Goal: Information Seeking & Learning: Learn about a topic

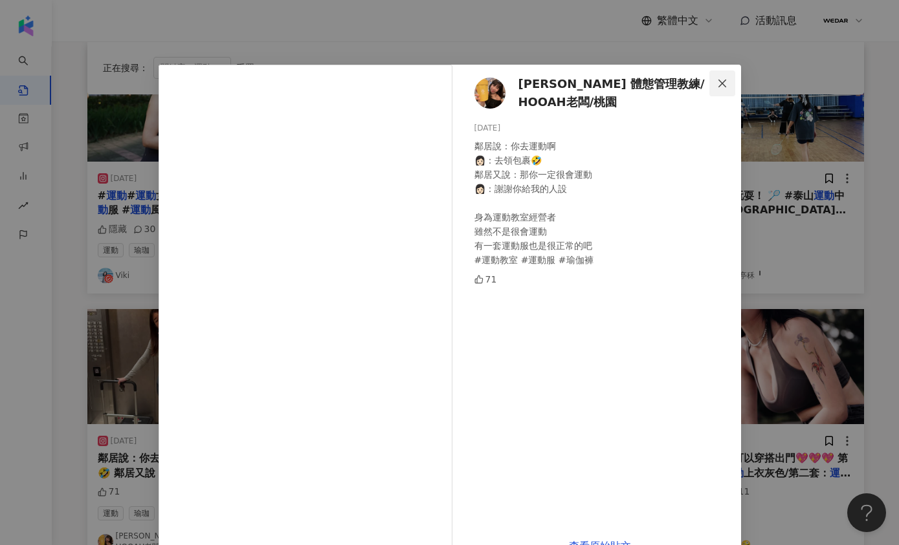
click at [719, 82] on icon "close" at bounding box center [722, 83] width 10 height 10
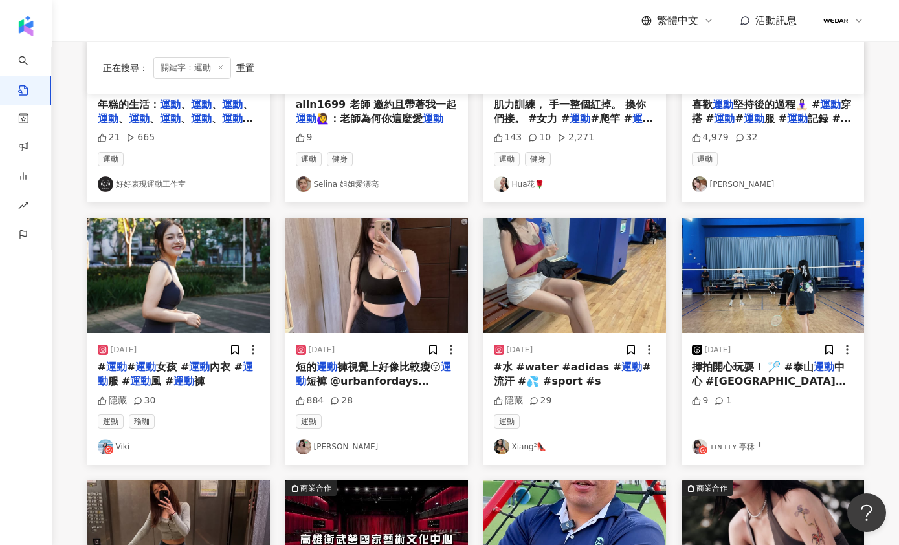
scroll to position [256, 0]
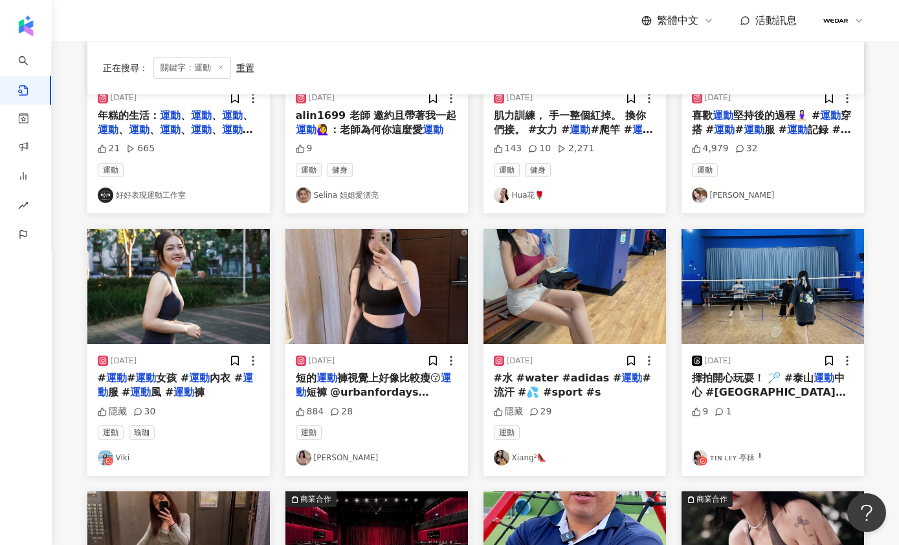
click at [604, 314] on img "button" at bounding box center [574, 286] width 182 height 115
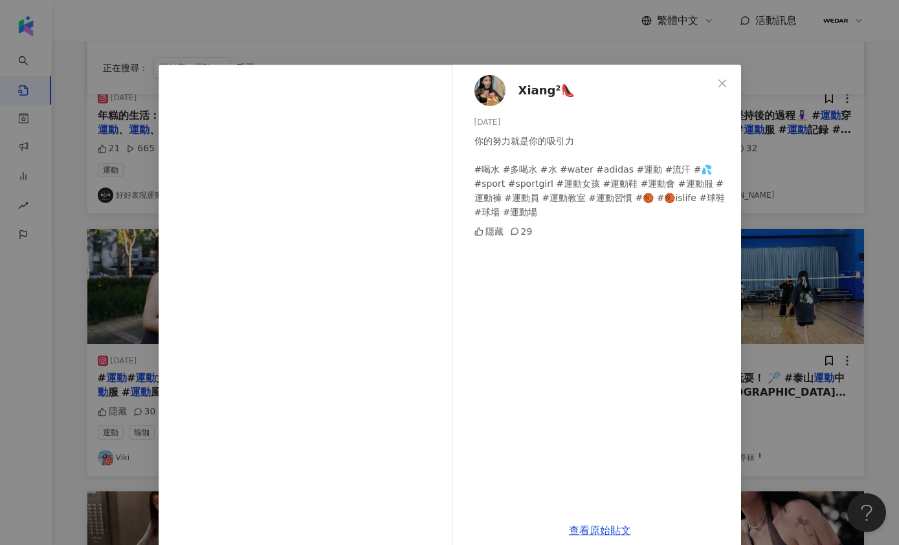
click at [529, 89] on span "Xiang²👠" at bounding box center [546, 91] width 57 height 18
click at [717, 83] on icon "close" at bounding box center [722, 83] width 10 height 10
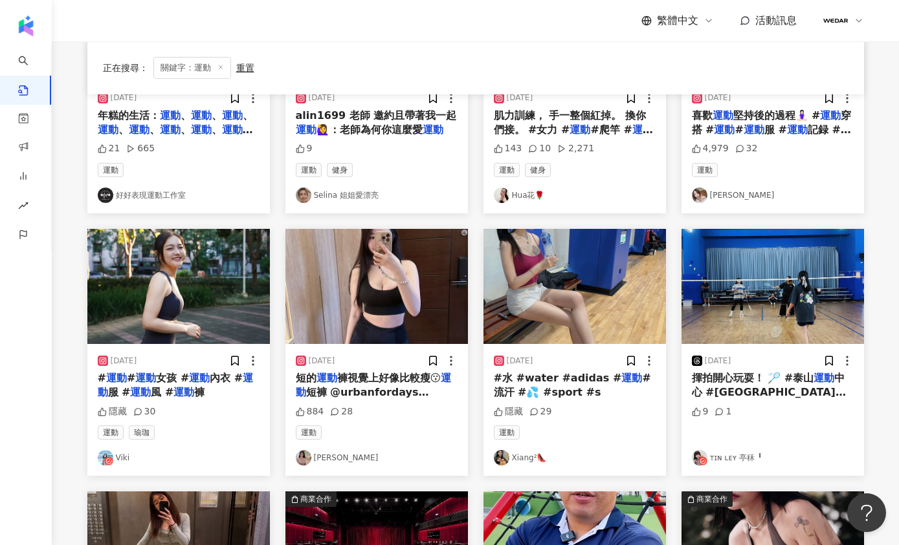
click at [196, 268] on img "button" at bounding box center [178, 286] width 182 height 115
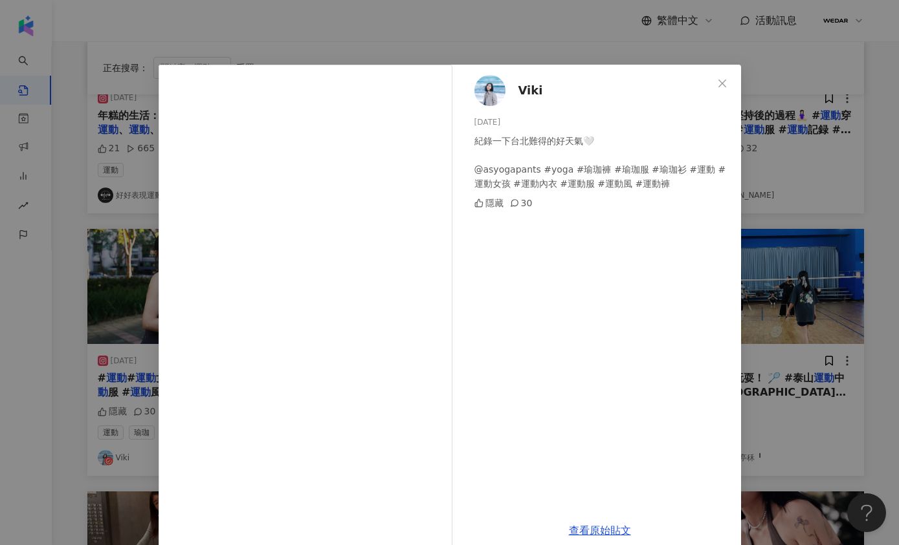
click at [525, 89] on span "Viki" at bounding box center [530, 91] width 25 height 18
click at [717, 81] on icon "close" at bounding box center [722, 83] width 10 height 10
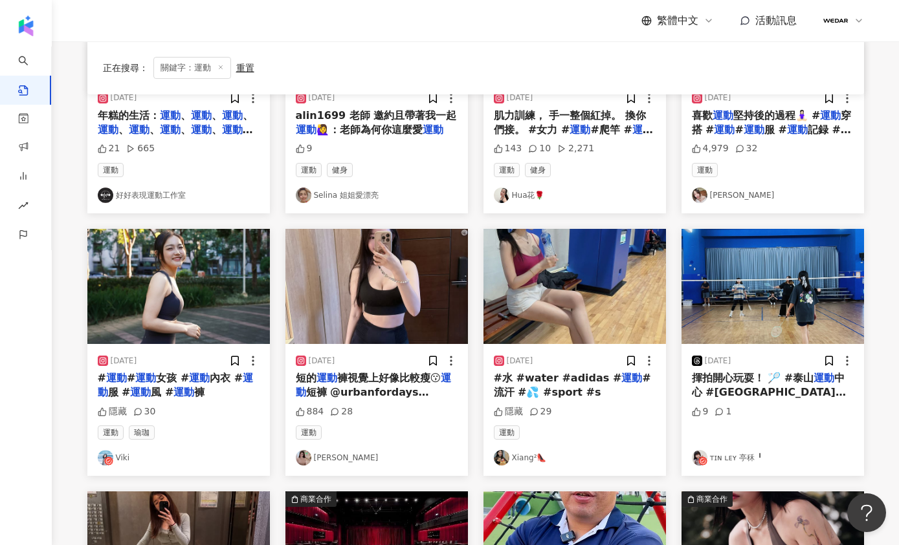
click at [362, 292] on img "button" at bounding box center [376, 286] width 182 height 115
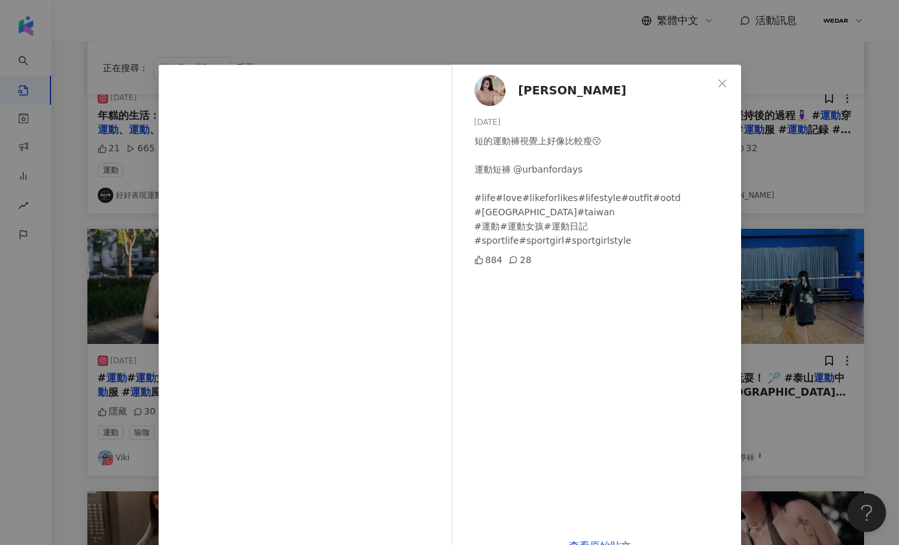
click at [520, 93] on span "Marienn Yang" at bounding box center [572, 91] width 108 height 18
click at [477, 39] on div "Marienn Yang 2025/6/7 短的運動褲視覺上好像比較瘦😗 運動短褲 @urbanfordays #life#love#likeforlikes…" at bounding box center [449, 272] width 899 height 545
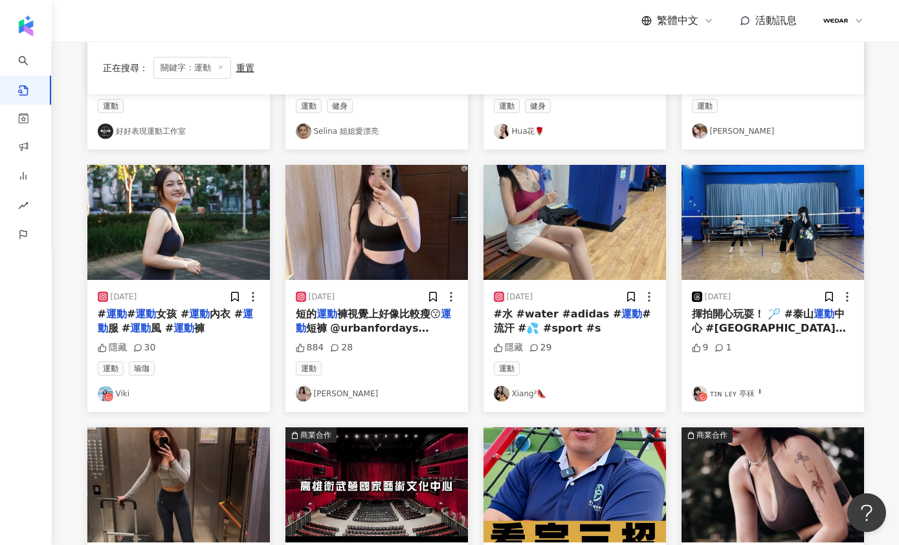
scroll to position [51, 0]
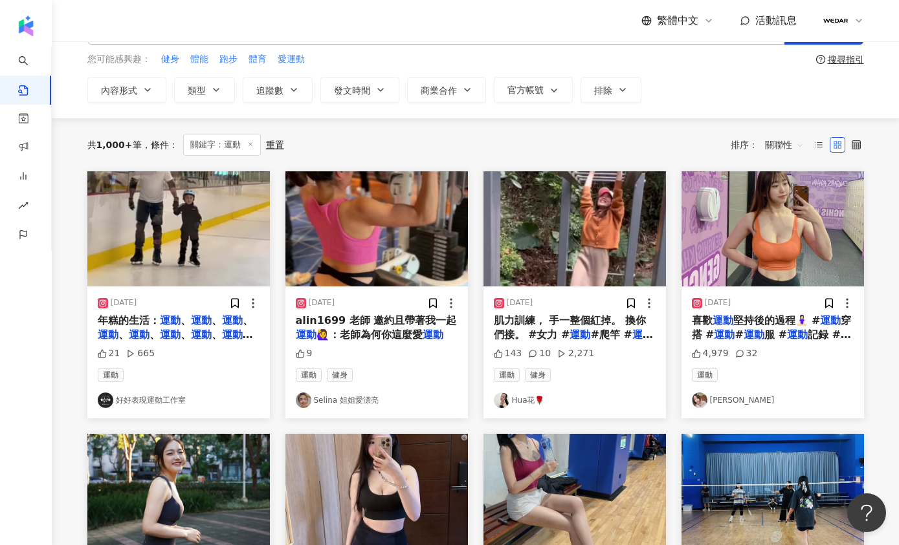
click at [796, 251] on img "button" at bounding box center [772, 228] width 182 height 115
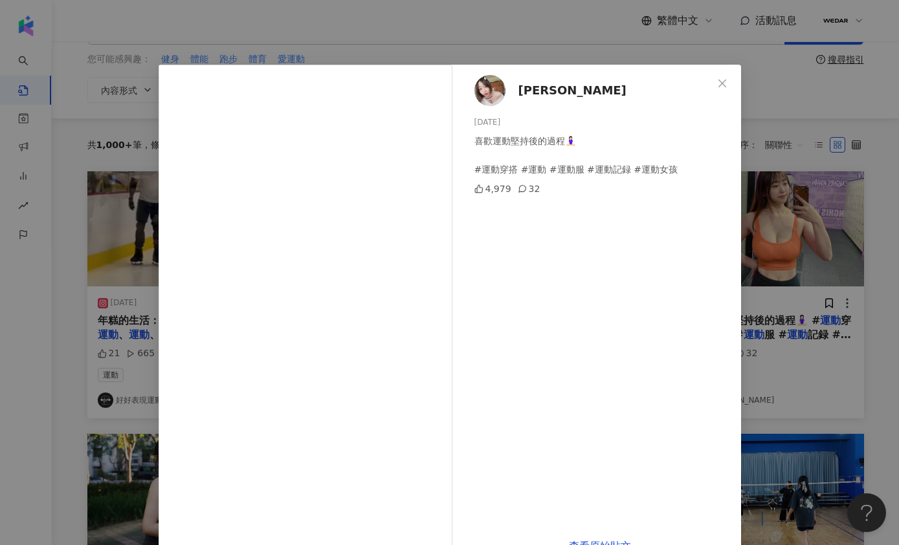
click at [529, 91] on span "尹佩佩" at bounding box center [572, 91] width 108 height 18
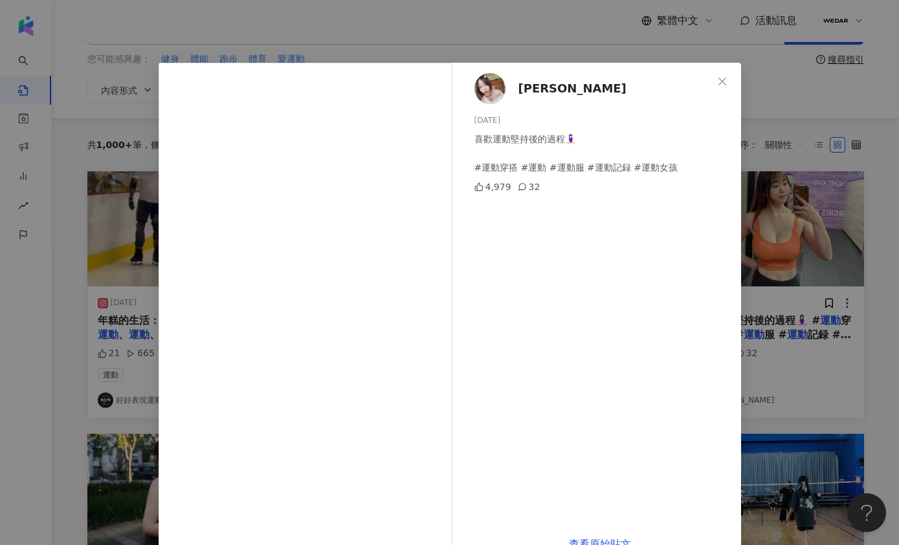
scroll to position [3, 0]
click at [717, 85] on icon "close" at bounding box center [722, 81] width 10 height 10
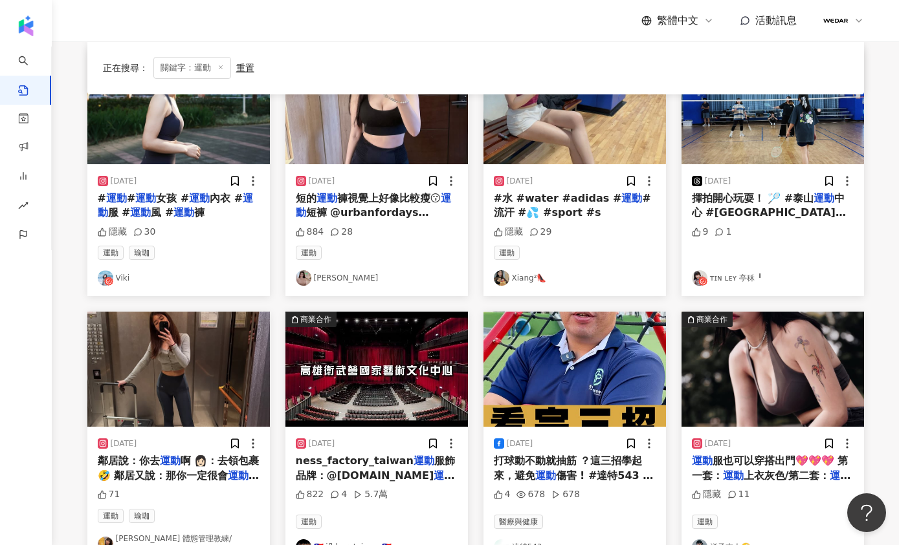
scroll to position [443, 0]
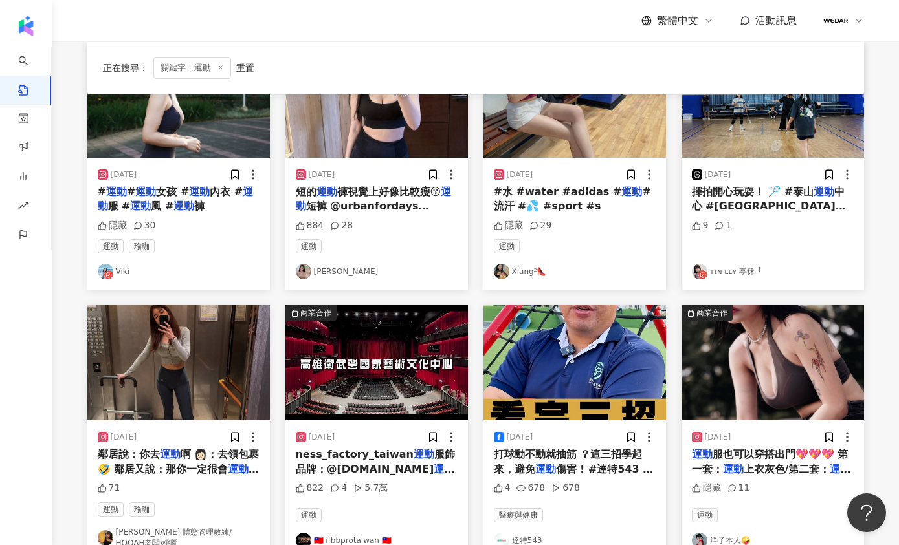
click at [118, 375] on img "button" at bounding box center [178, 362] width 182 height 115
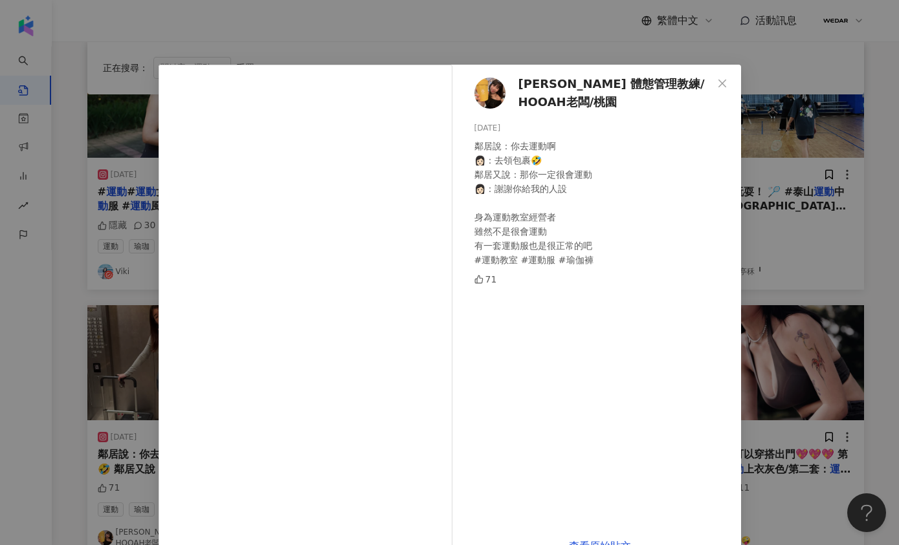
click at [586, 82] on span "張芳綺 體態管理教練/ HOOAH老闆/桃園" at bounding box center [615, 93] width 194 height 37
click at [550, 27] on div "張芳綺 體態管理教練/ HOOAH老闆/桃園 2025/4/23 鄰居說：你去運動啊 👩🏻：去領包裹🤣 鄰居又說：那你一定很會運動 👩🏻：謝謝你給我的人設 身…" at bounding box center [449, 272] width 899 height 545
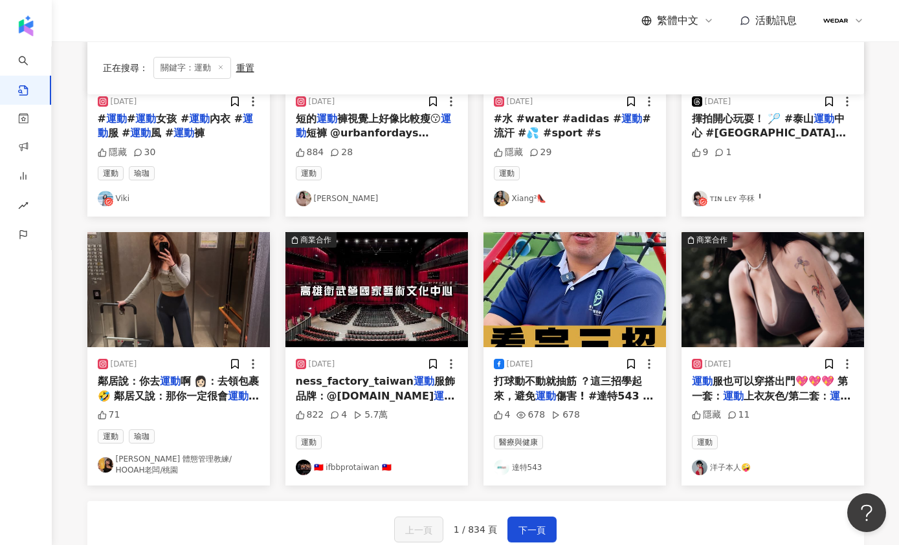
scroll to position [696, 0]
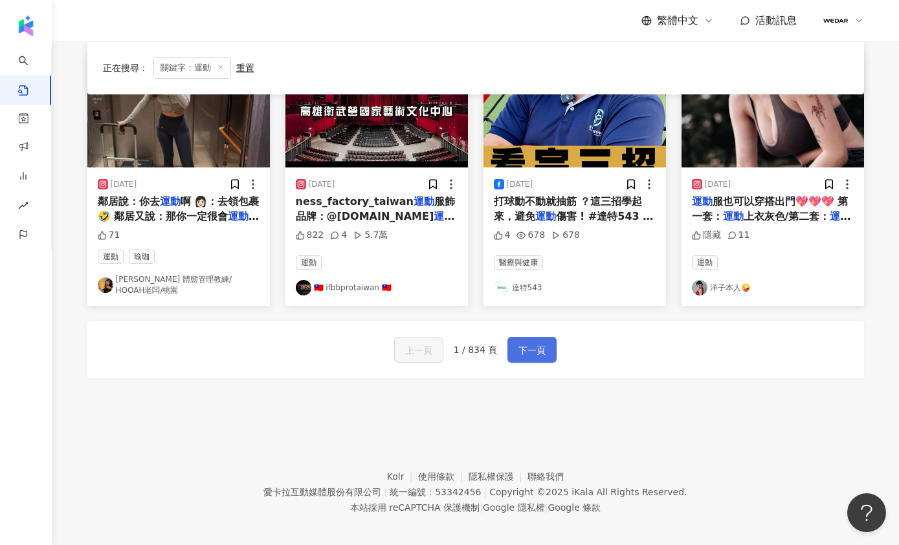
click at [537, 343] on span "下一頁" at bounding box center [531, 351] width 27 height 16
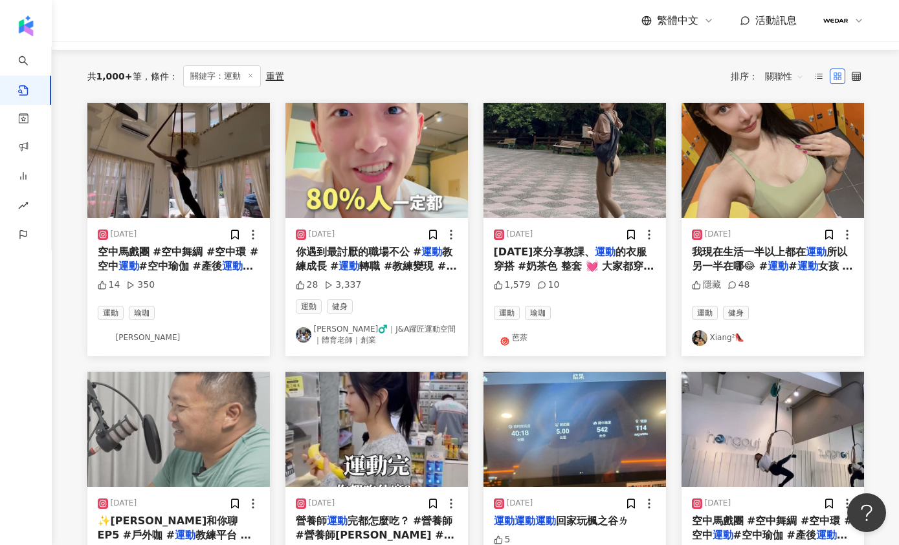
scroll to position [90, 0]
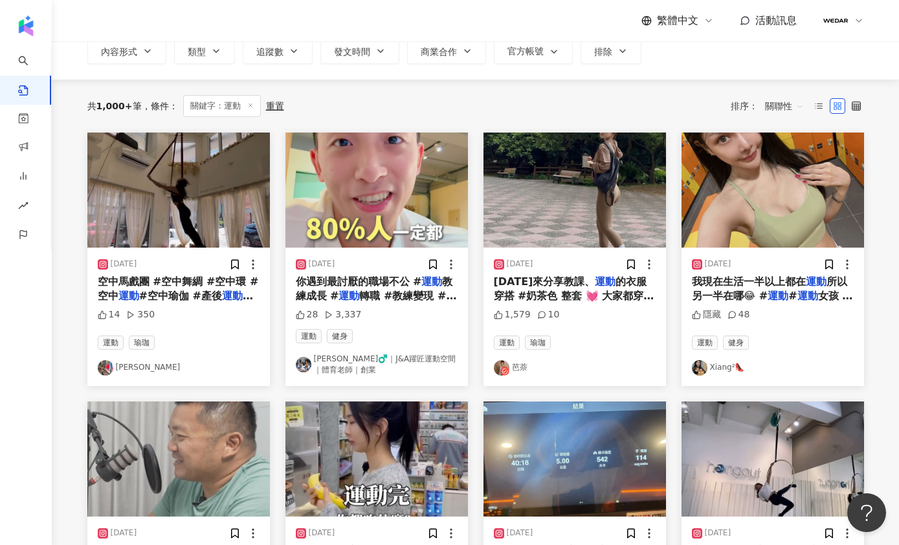
click at [715, 263] on div "2024/5/2" at bounding box center [718, 264] width 27 height 11
click at [729, 281] on span "我現在生活一半以上都在" at bounding box center [749, 282] width 114 height 12
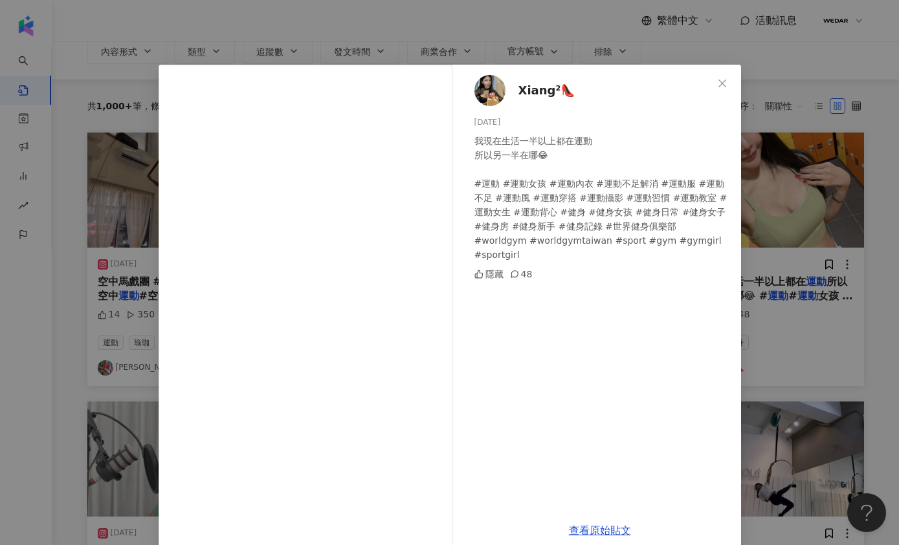
click at [529, 89] on span "Xiang²👠" at bounding box center [546, 91] width 57 height 18
click at [723, 82] on span "Close" at bounding box center [722, 83] width 26 height 10
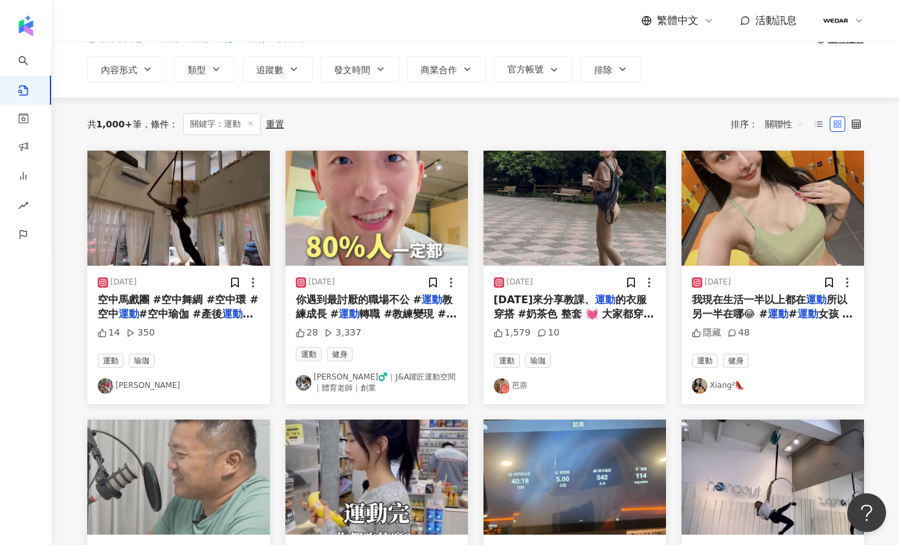
scroll to position [49, 0]
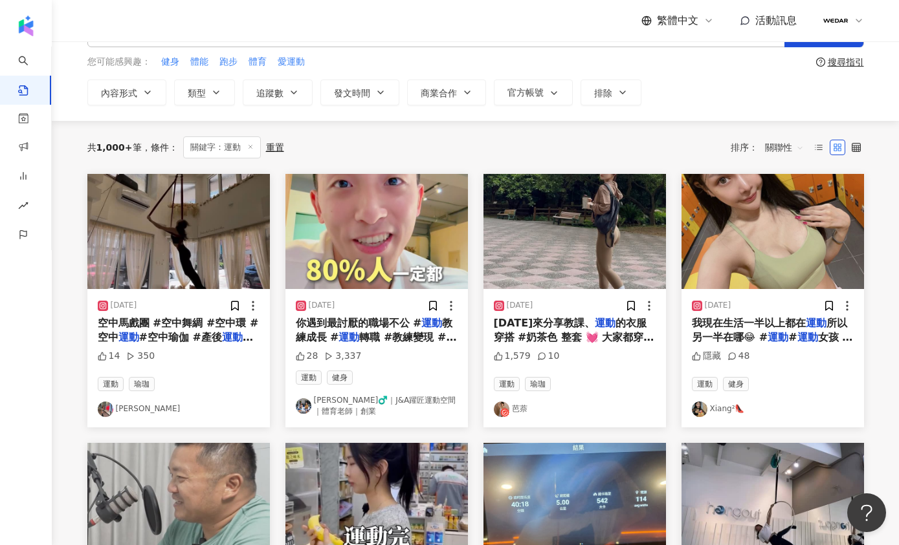
click at [556, 247] on img "button" at bounding box center [574, 231] width 182 height 115
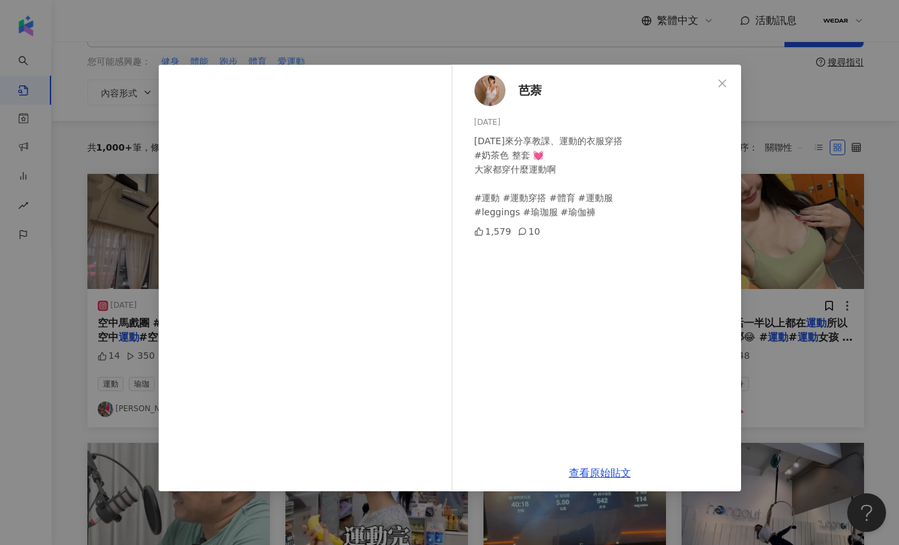
click at [531, 90] on span "芭萘" at bounding box center [529, 91] width 23 height 18
click at [719, 73] on button "Close" at bounding box center [722, 84] width 26 height 26
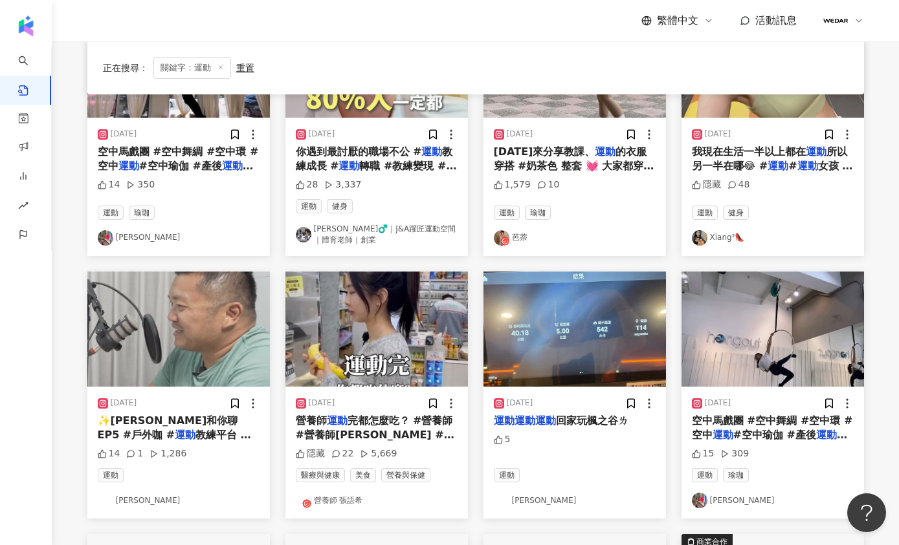
scroll to position [221, 0]
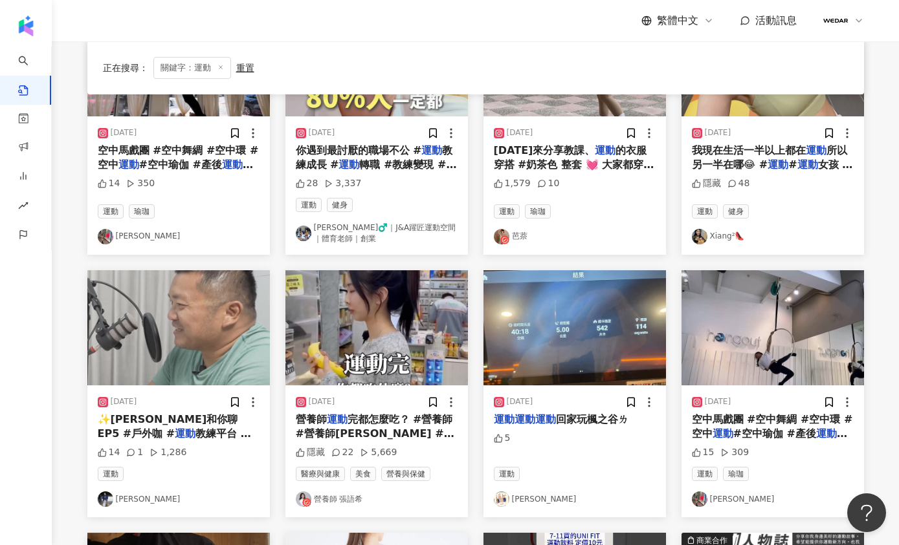
click at [415, 330] on img "button" at bounding box center [376, 327] width 182 height 115
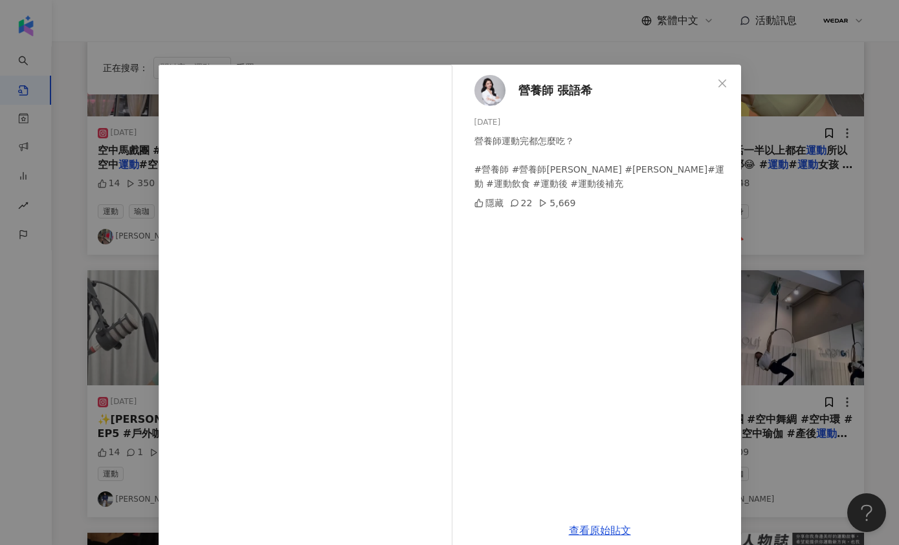
click at [565, 96] on span "營養師 張語希" at bounding box center [555, 91] width 74 height 18
click at [559, 93] on span "營養師 張語希" at bounding box center [555, 91] width 74 height 18
click at [718, 84] on icon "close" at bounding box center [722, 83] width 8 height 8
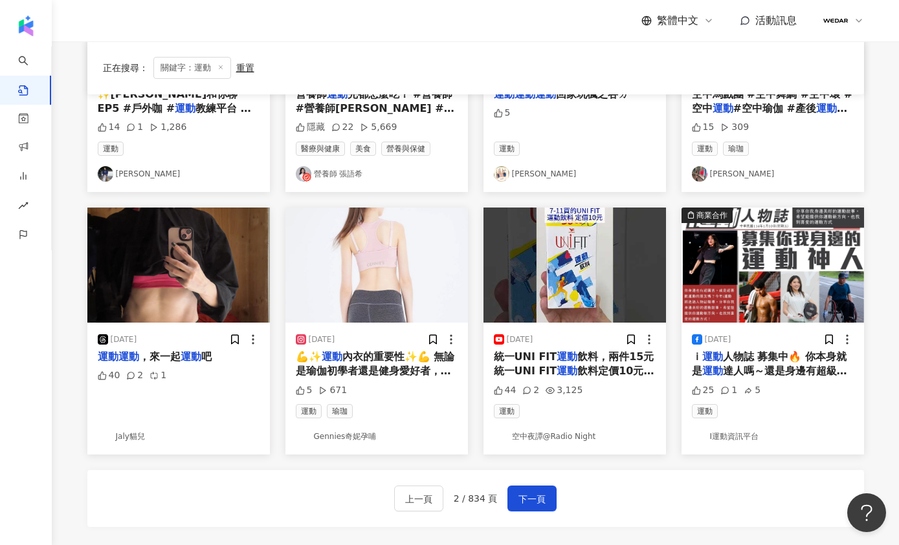
scroll to position [565, 0]
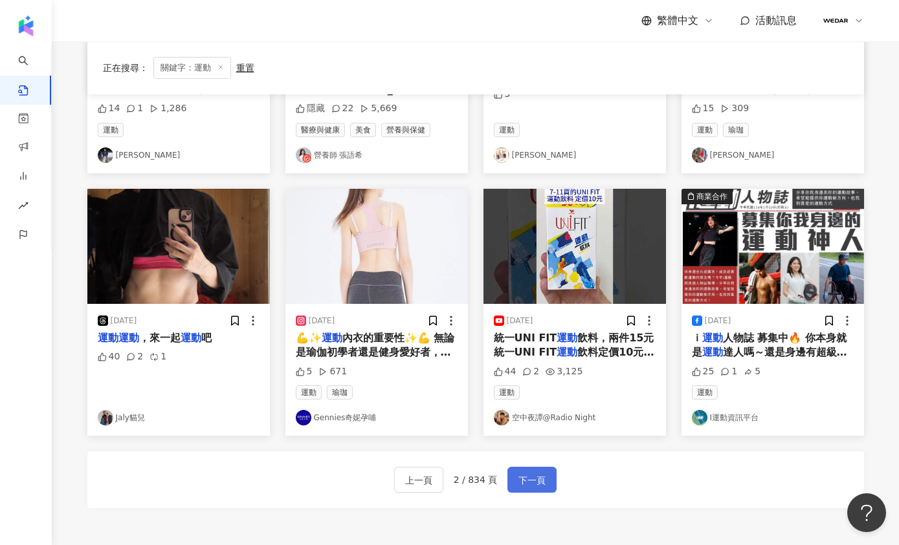
click at [525, 488] on button "下一頁" at bounding box center [531, 480] width 49 height 26
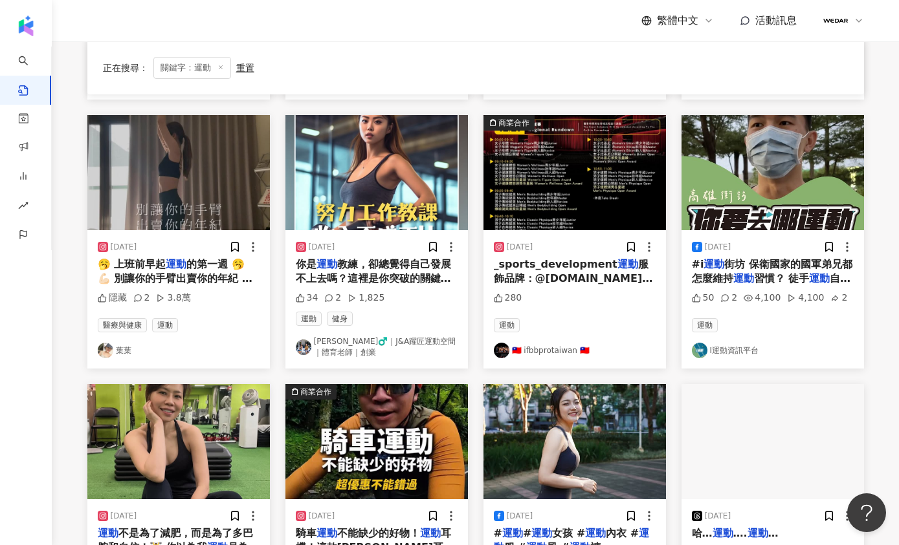
scroll to position [138, 0]
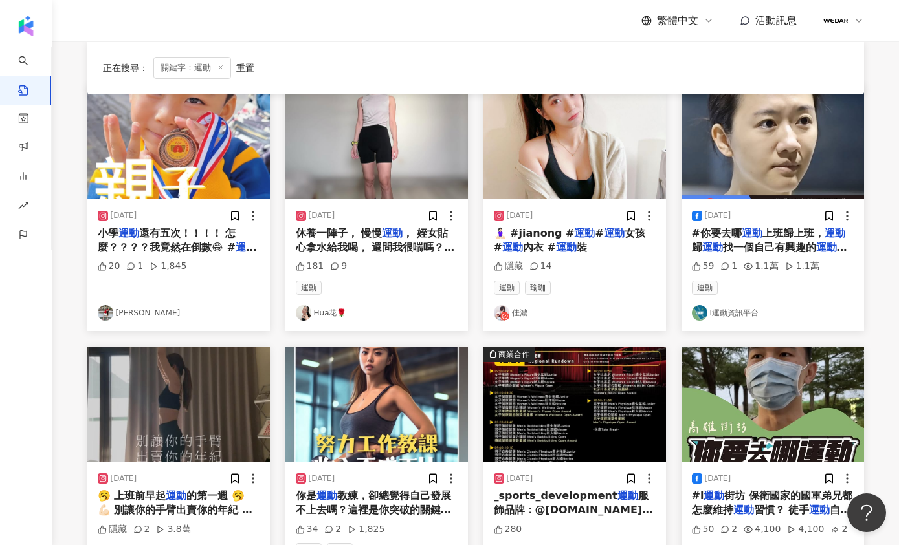
click at [773, 388] on img "button" at bounding box center [772, 404] width 182 height 115
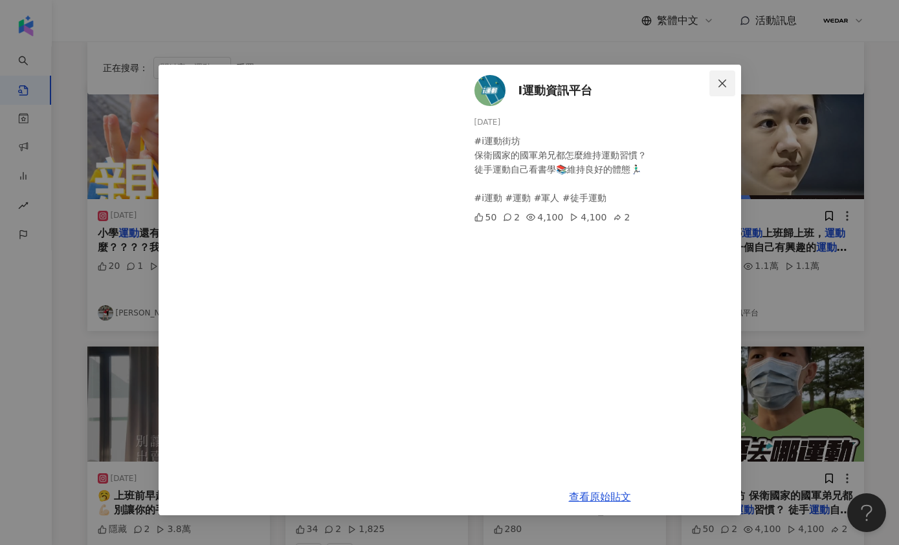
click at [718, 84] on icon "close" at bounding box center [722, 83] width 10 height 10
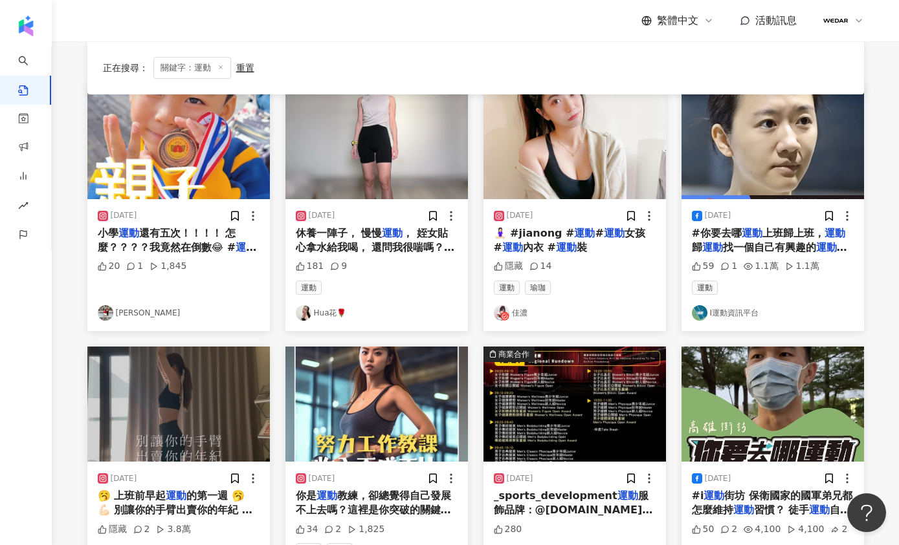
click at [128, 398] on img "button" at bounding box center [178, 404] width 182 height 115
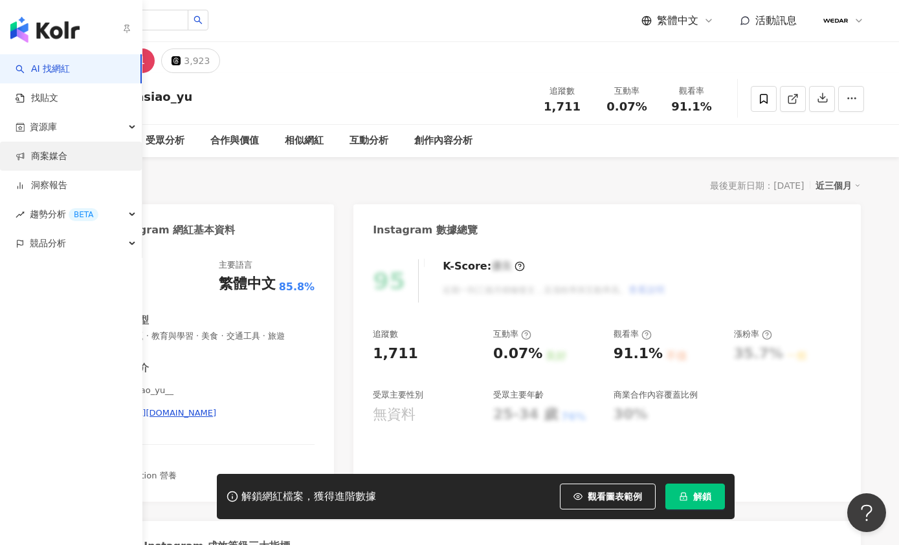
click at [39, 156] on link "商案媒合" at bounding box center [42, 156] width 52 height 13
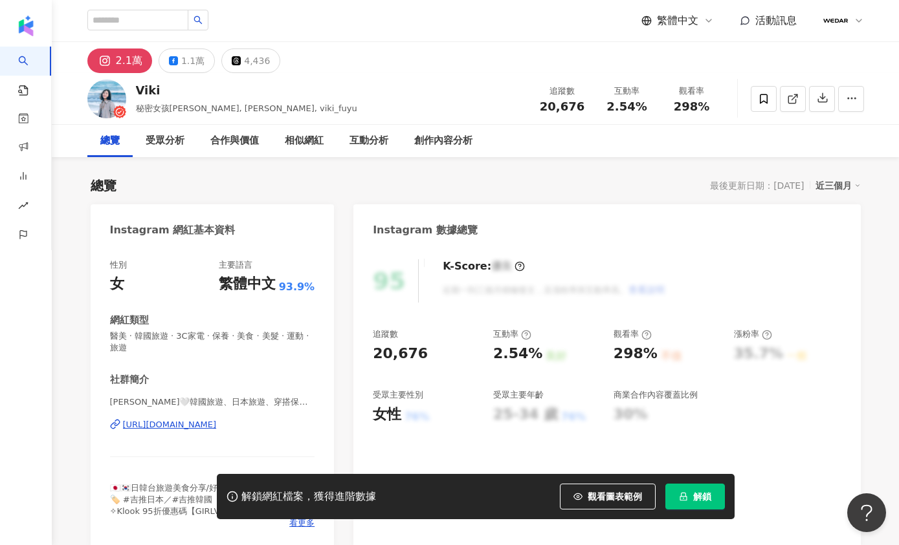
click at [217, 431] on div "https://www.instagram.com/viki_fuyu/" at bounding box center [170, 425] width 94 height 12
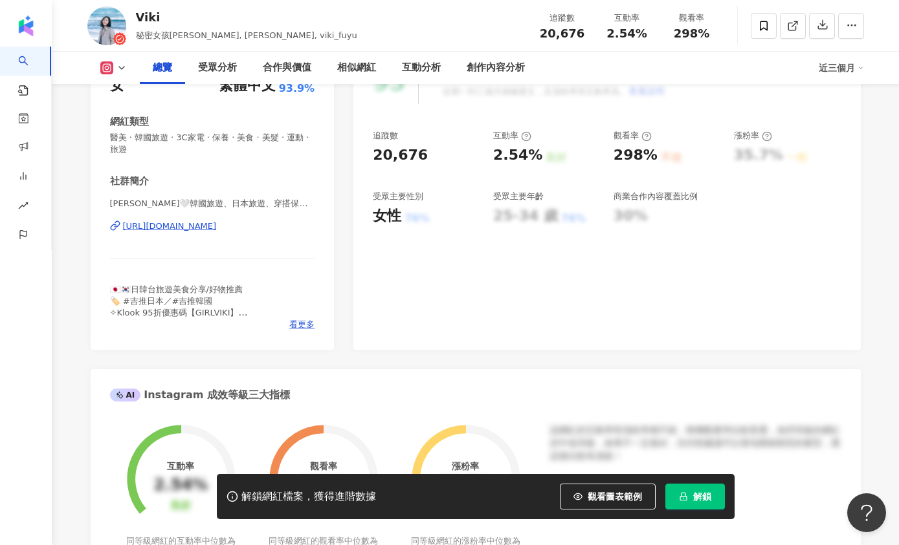
scroll to position [225, 0]
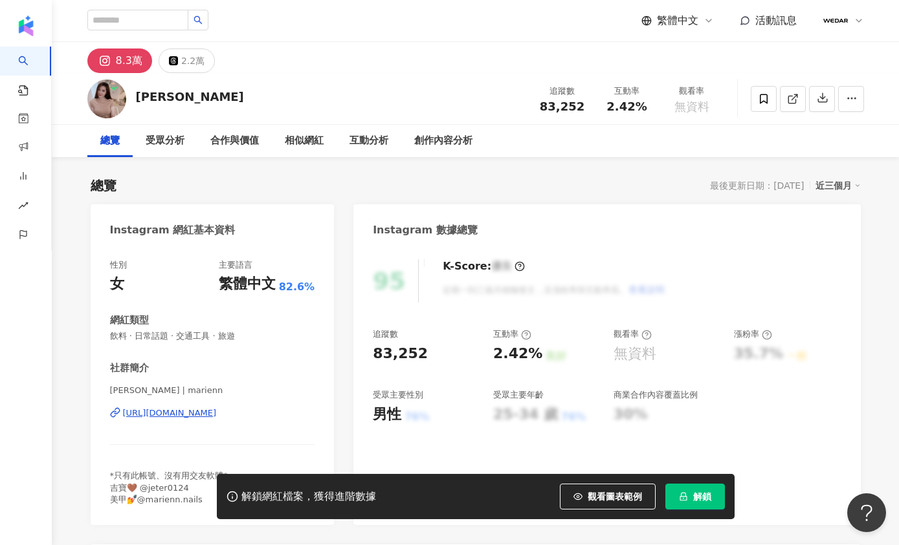
click at [217, 418] on div "https://www.instagram.com/marienn/" at bounding box center [170, 414] width 94 height 12
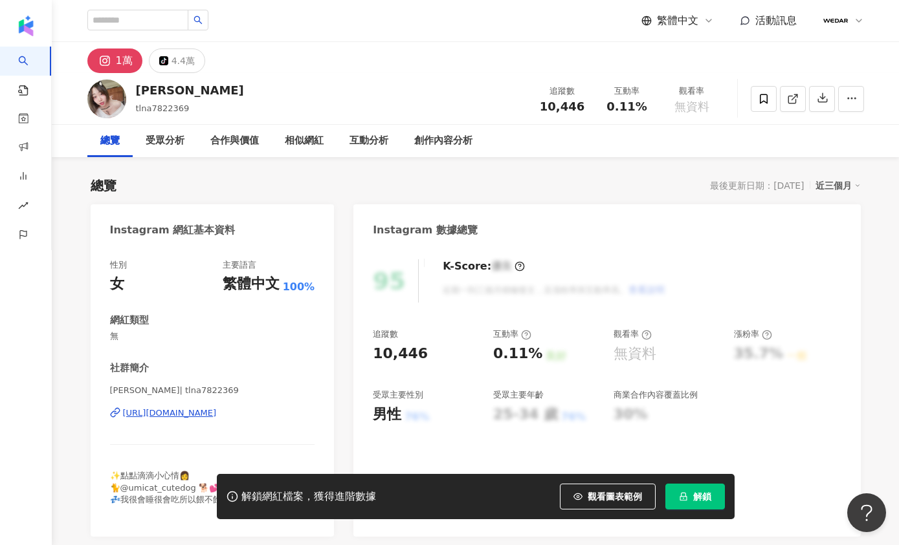
click at [217, 412] on div "https://www.instagram.com/tlna7822369/" at bounding box center [170, 414] width 94 height 12
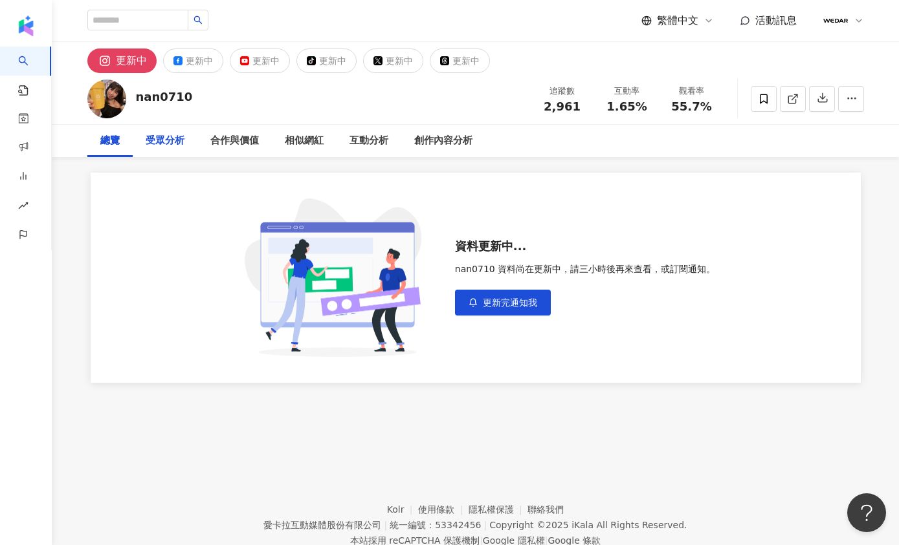
click at [166, 138] on div "受眾分析" at bounding box center [165, 141] width 39 height 16
click at [235, 139] on div "合作與價值" at bounding box center [234, 141] width 49 height 16
click at [103, 140] on div "總覽" at bounding box center [109, 141] width 19 height 16
click at [532, 312] on button "更新完通知我" at bounding box center [503, 303] width 96 height 26
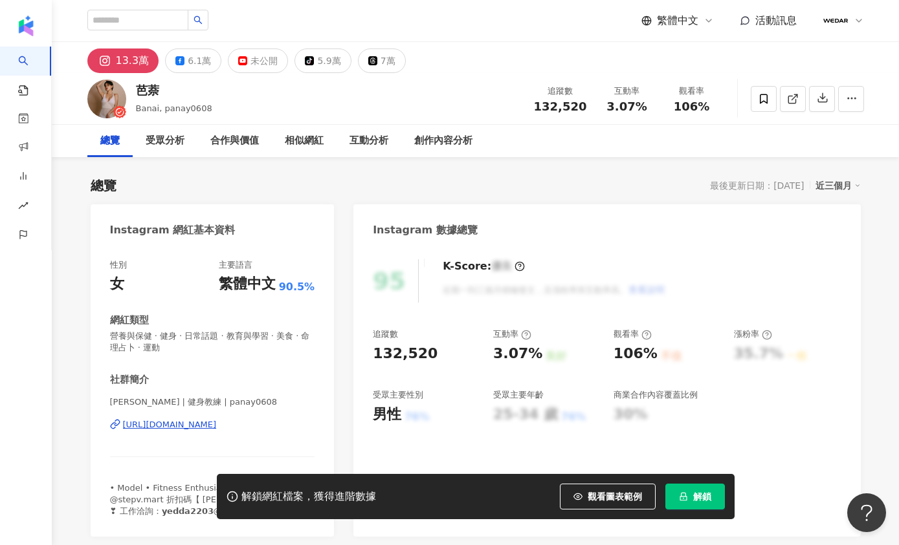
click at [217, 426] on div "[URL][DOMAIN_NAME]" at bounding box center [170, 425] width 94 height 12
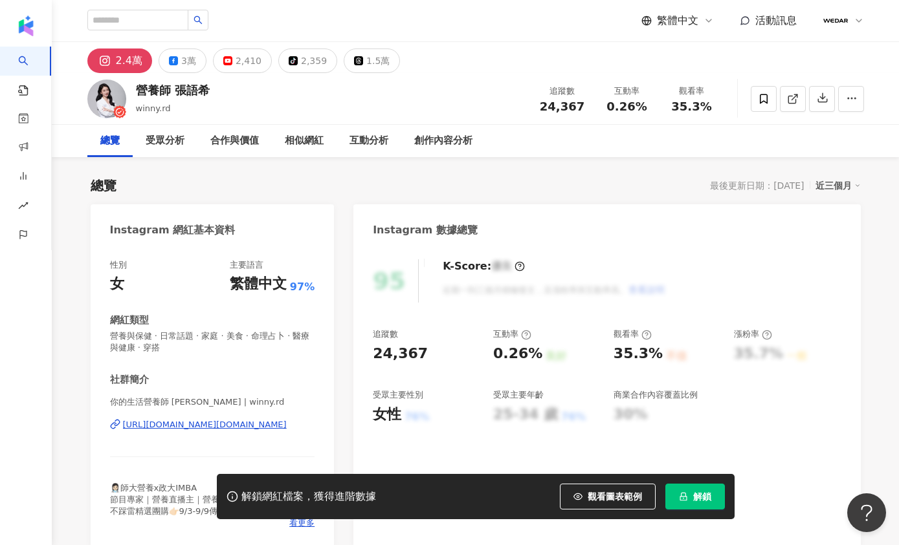
click at [201, 94] on div "營養師 張語希" at bounding box center [173, 90] width 74 height 16
click at [211, 424] on div "[URL][DOMAIN_NAME][DOMAIN_NAME]" at bounding box center [205, 425] width 164 height 12
